Goal: Task Accomplishment & Management: Manage account settings

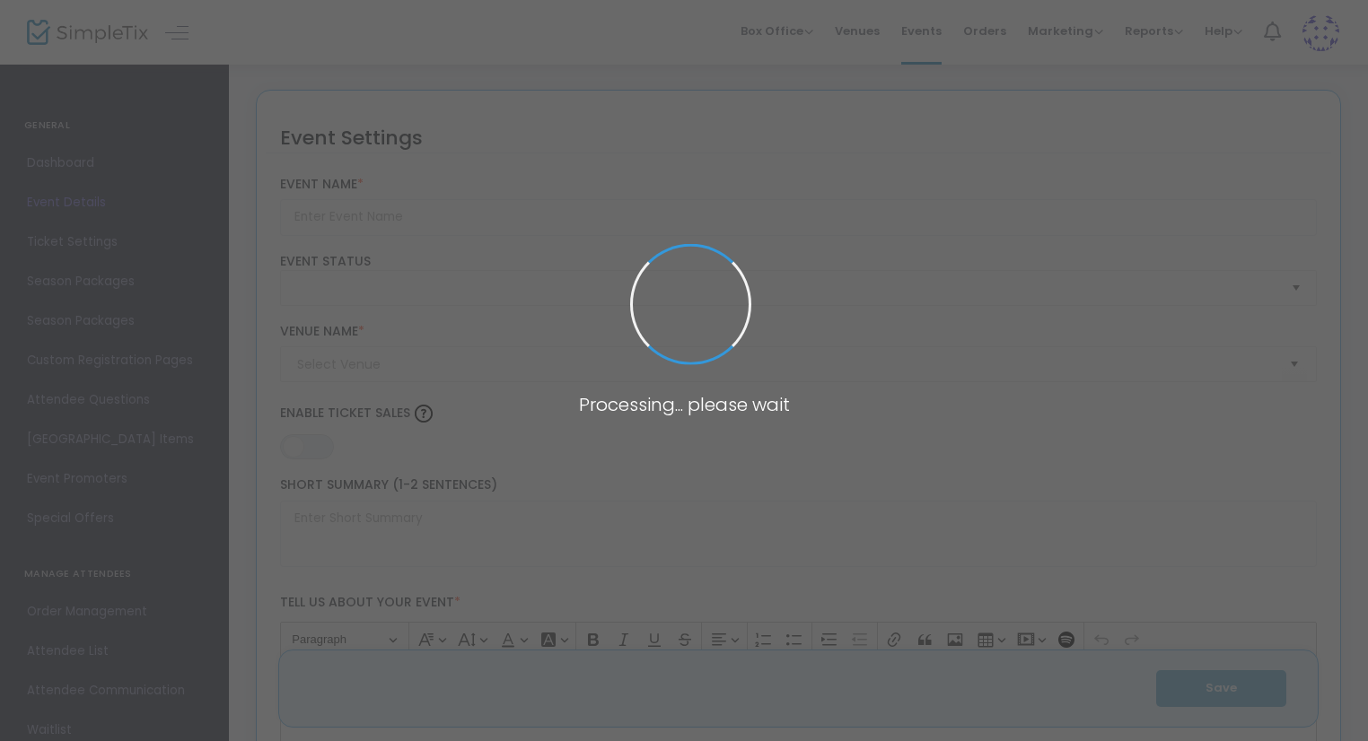
type input "2022 Campfires & Party Barns - Archived"
type textarea "Reserve your private campfire at [GEOGRAPHIC_DATA]’s [DATE], for a fun get-toge…"
type input "7.500 %"
type input "Reserve Now"
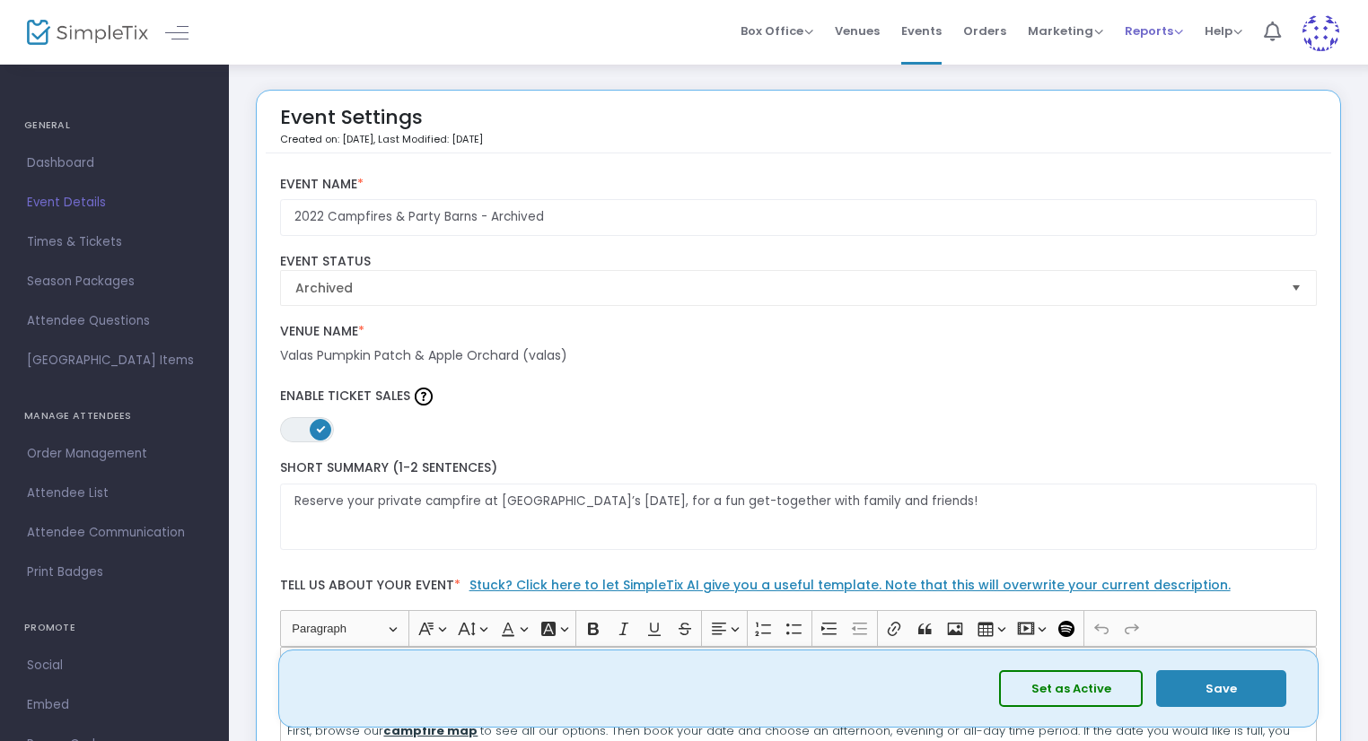
click at [1137, 31] on span "Reports" at bounding box center [1153, 30] width 58 height 17
click at [1163, 55] on li "Analytics" at bounding box center [1182, 60] width 117 height 35
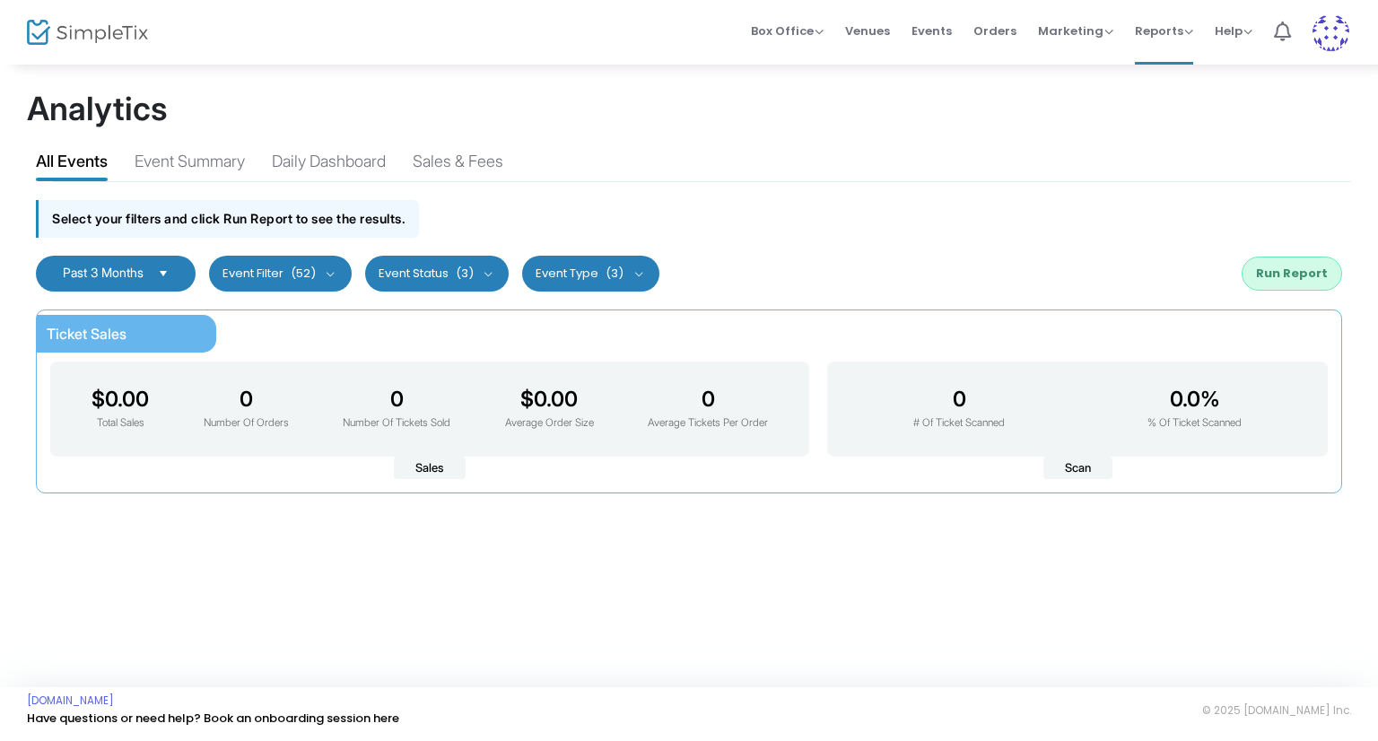
click at [174, 275] on span "Select" at bounding box center [164, 273] width 30 height 30
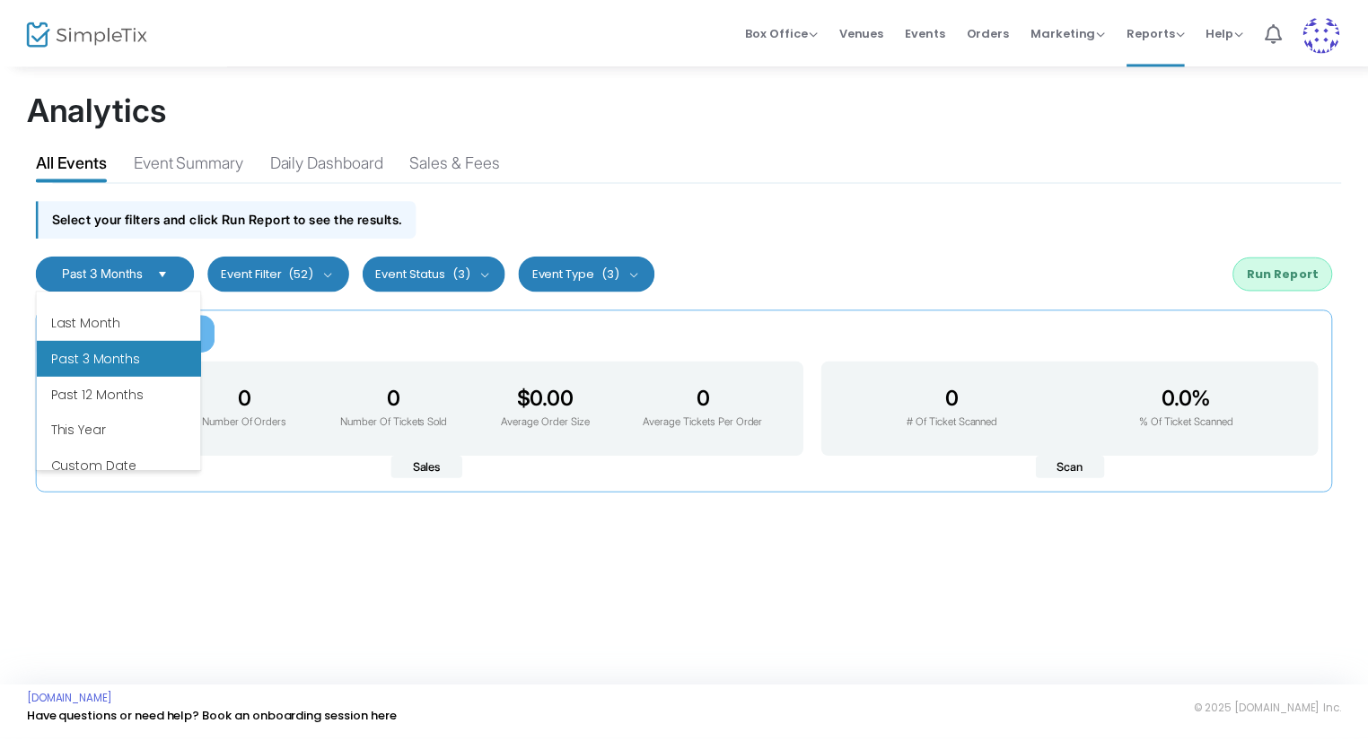
scroll to position [215, 0]
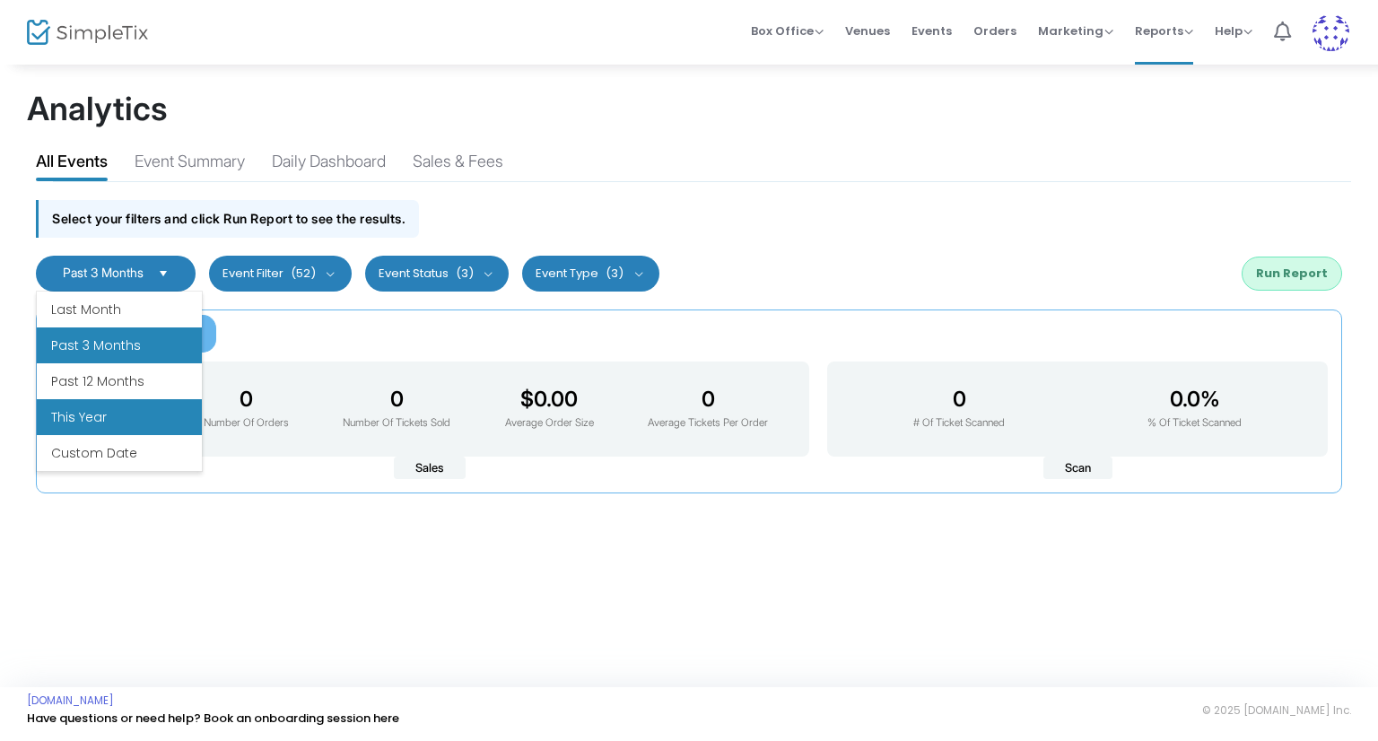
click at [118, 412] on li "This Year" at bounding box center [119, 417] width 165 height 36
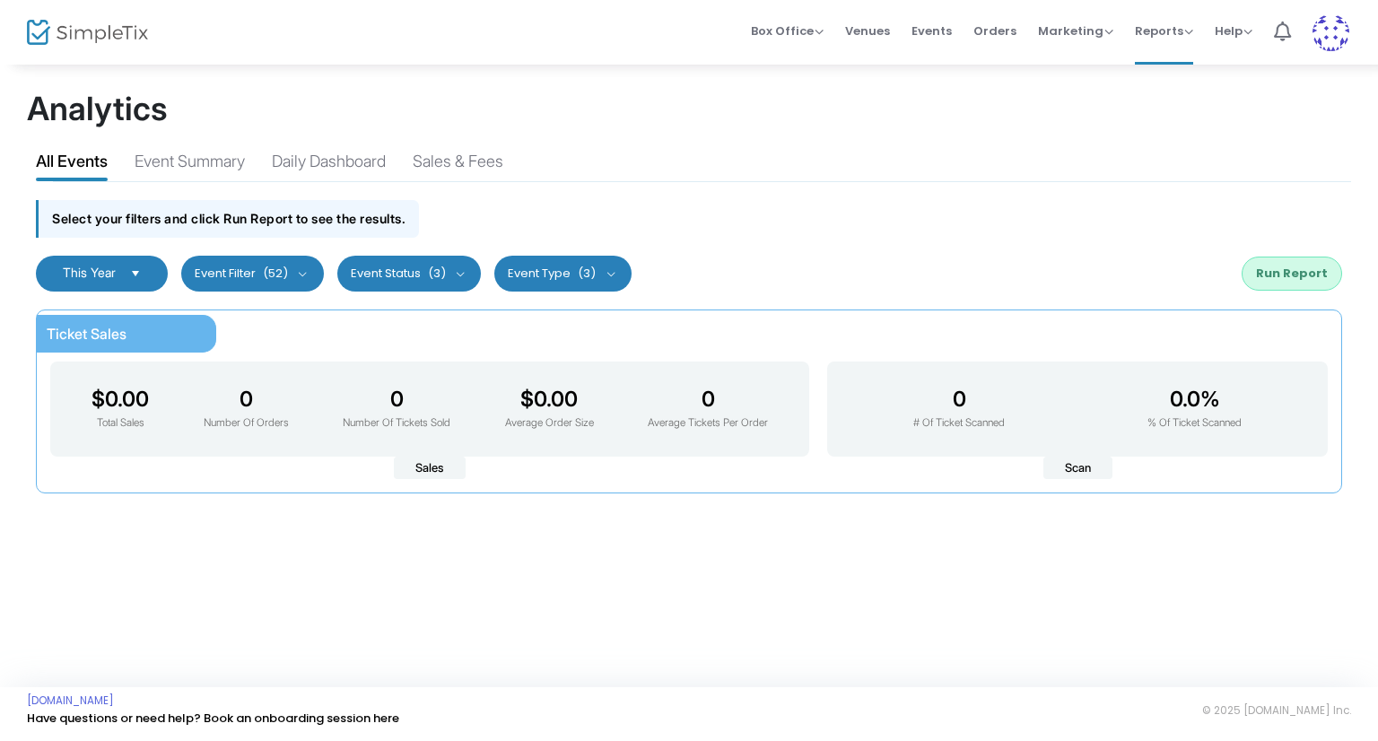
click at [1285, 265] on button "Run Report" at bounding box center [1292, 274] width 101 height 34
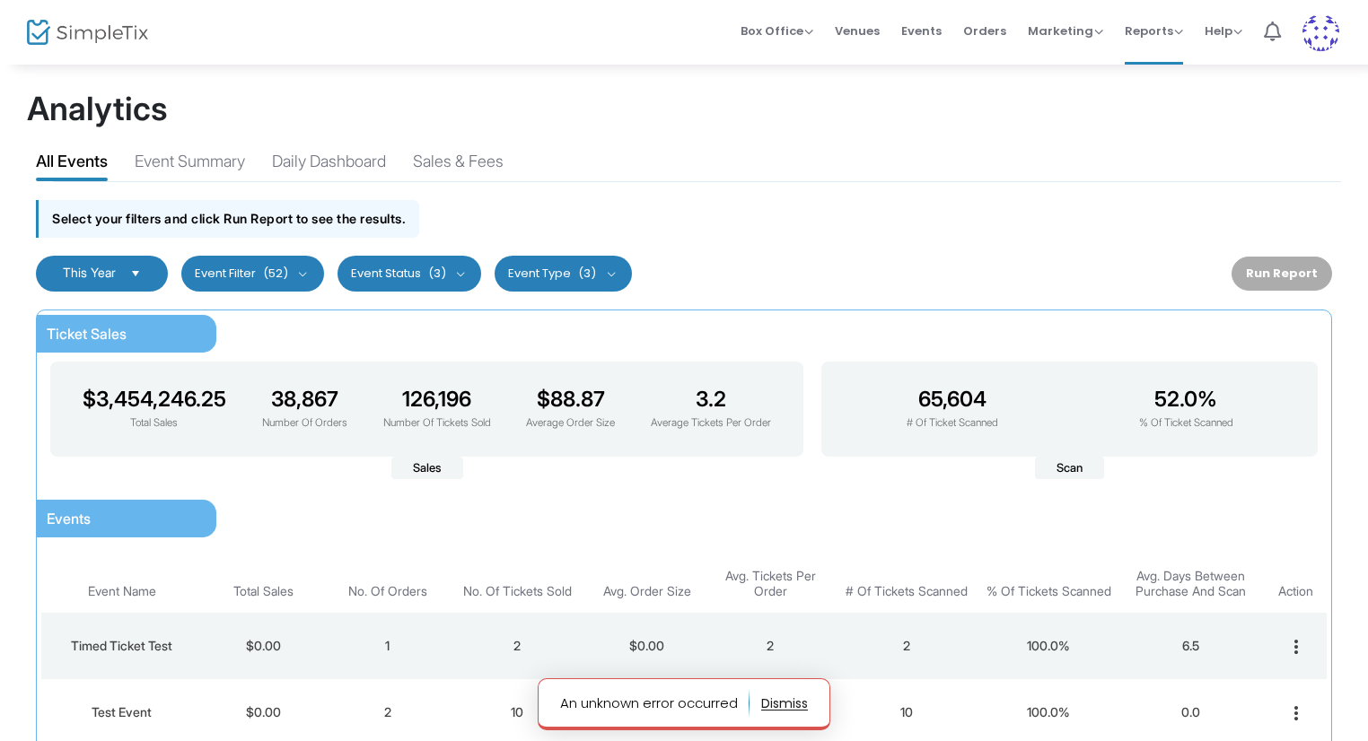
click at [795, 699] on button "button" at bounding box center [784, 703] width 47 height 29
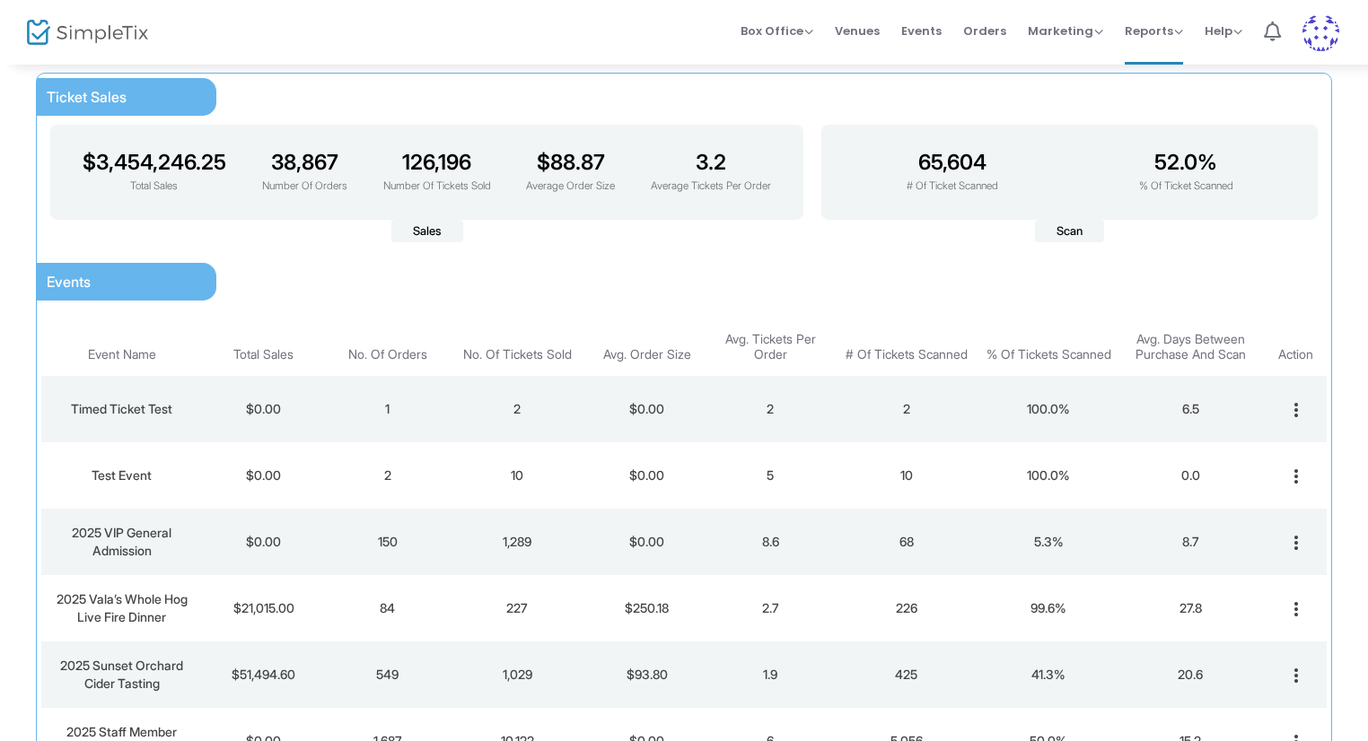
scroll to position [269, 0]
